Goal: Navigation & Orientation: Find specific page/section

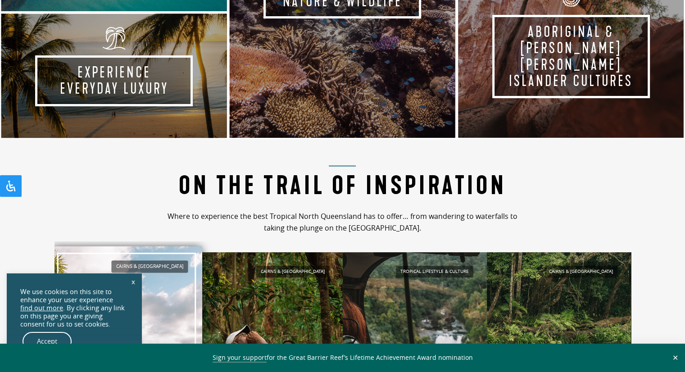
scroll to position [659, 0]
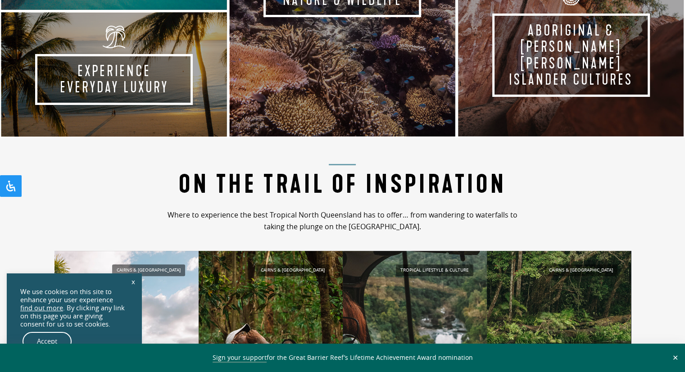
click at [131, 282] on link "x" at bounding box center [133, 282] width 13 height 20
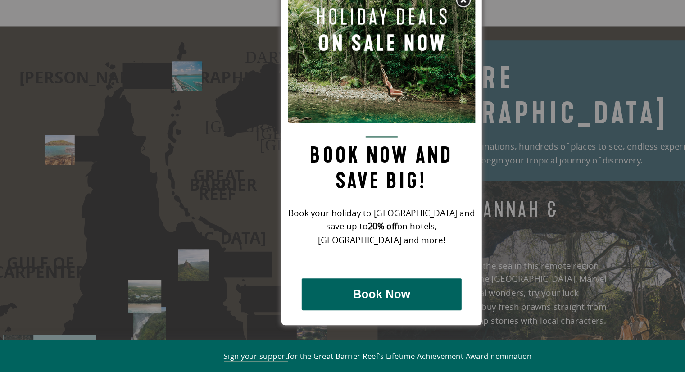
scroll to position [1136, 0]
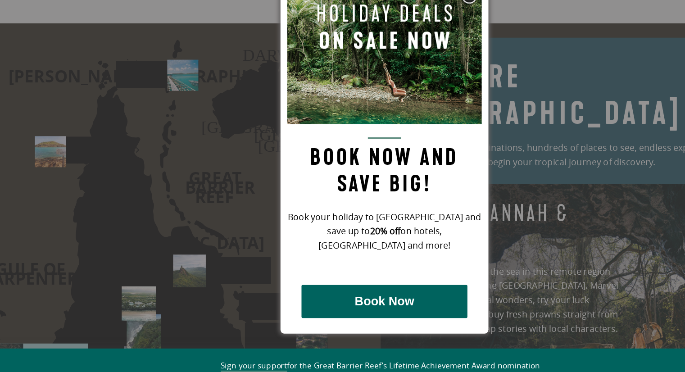
click at [416, 61] on img at bounding box center [415, 57] width 14 height 14
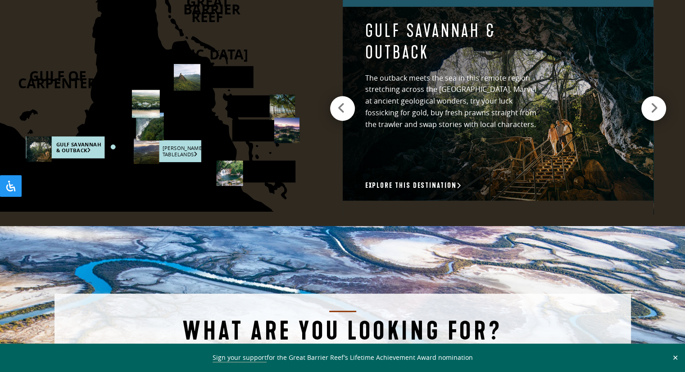
scroll to position [1339, 0]
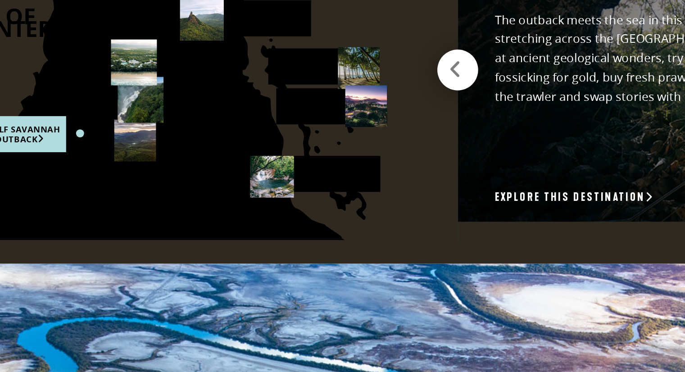
drag, startPoint x: 189, startPoint y: 123, endPoint x: 294, endPoint y: 76, distance: 114.8
click at [294, 76] on icon "[PERSON_NAME] [GEOGRAPHIC_DATA] [GEOGRAPHIC_DATA] [GEOGRAPHIC_DATA] [GEOGRAPHIC…" at bounding box center [76, 44] width 497 height 336
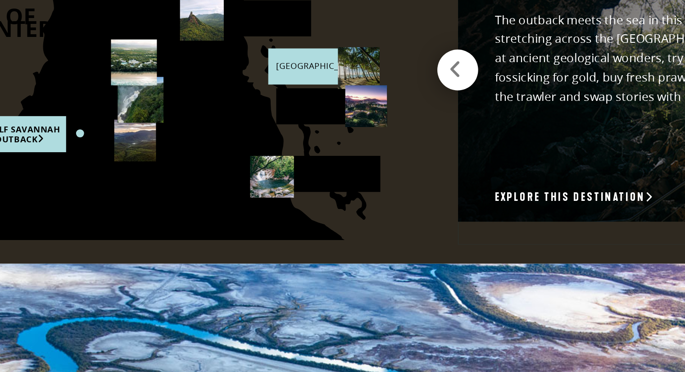
click at [267, 104] on rect at bounding box center [260, 107] width 67 height 22
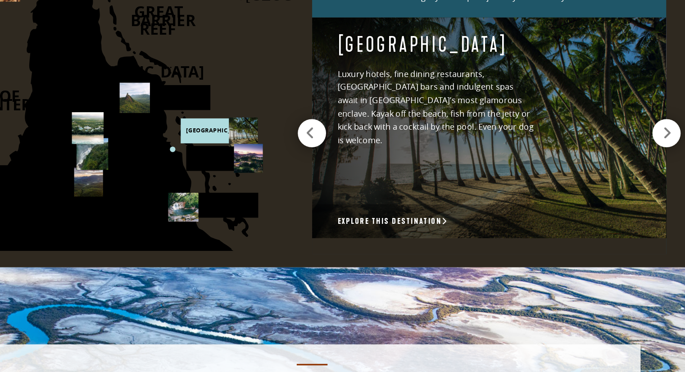
scroll to position [1331, 0]
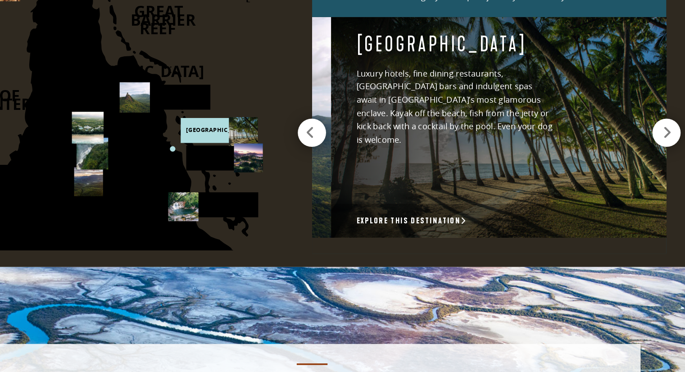
drag, startPoint x: 443, startPoint y: 35, endPoint x: 460, endPoint y: 37, distance: 17.6
click at [460, 37] on h4 "[GEOGRAPHIC_DATA]" at bounding box center [468, 40] width 173 height 22
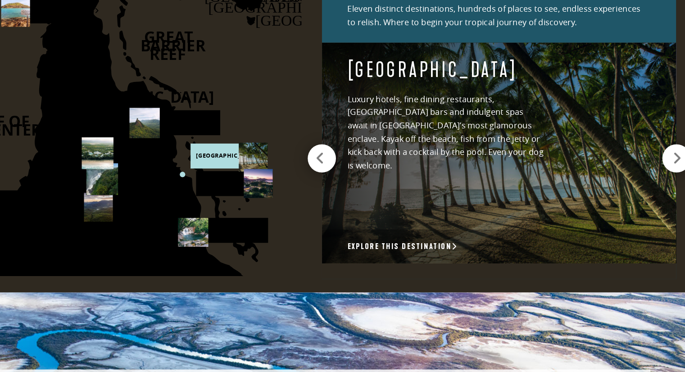
scroll to position [1306, 0]
